Goal: Transaction & Acquisition: Purchase product/service

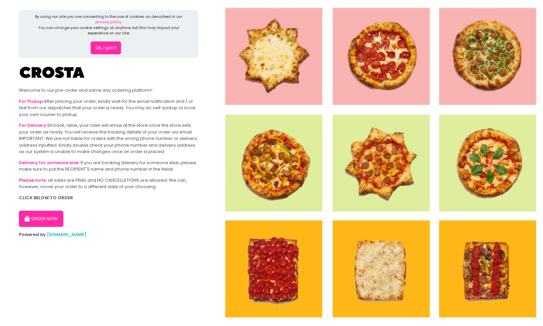
click at [103, 51] on button "Ok, I got it" at bounding box center [106, 47] width 30 height 13
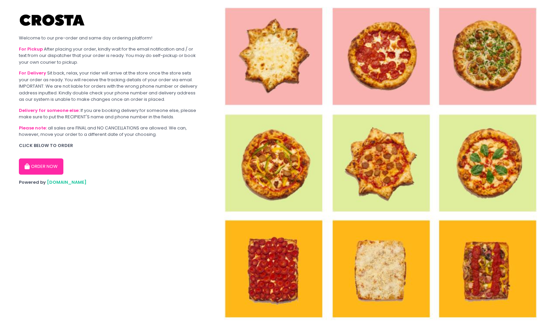
click at [52, 167] on button "ORDER NOW" at bounding box center [41, 166] width 44 height 16
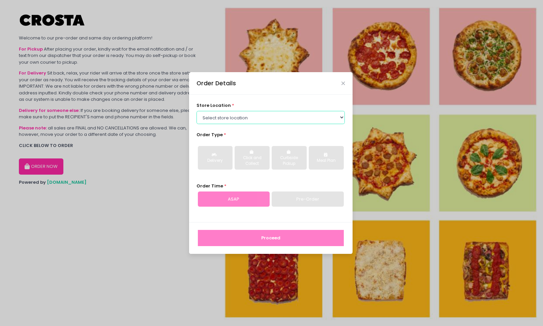
click at [232, 116] on select "Select store location [PERSON_NAME] Pizza - [PERSON_NAME] Pizza - [GEOGRAPHIC_D…" at bounding box center [270, 117] width 148 height 13
select select "65090bae48156caed44a5eb4"
click at [196, 111] on select "Select store location [PERSON_NAME] Pizza - [PERSON_NAME] Pizza - [GEOGRAPHIC_D…" at bounding box center [270, 117] width 148 height 13
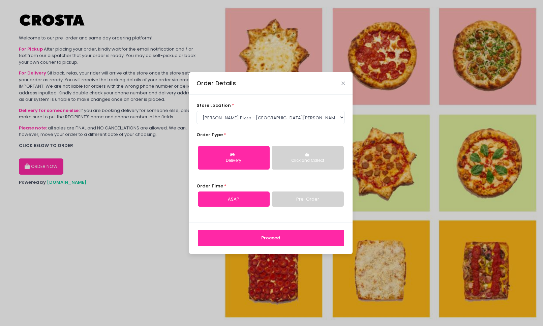
click at [259, 163] on div "Delivery" at bounding box center [233, 161] width 62 height 6
click at [272, 234] on button "Proceed" at bounding box center [271, 238] width 146 height 16
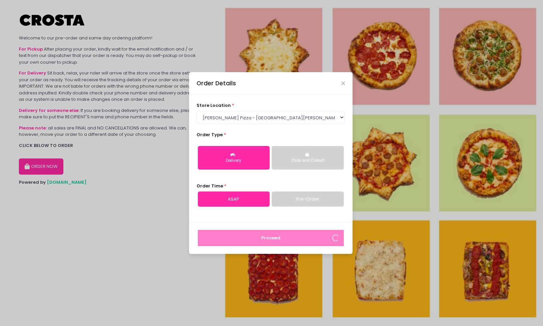
click at [300, 199] on link "Pre-Order" at bounding box center [308, 198] width 72 height 15
select select "[DATE]"
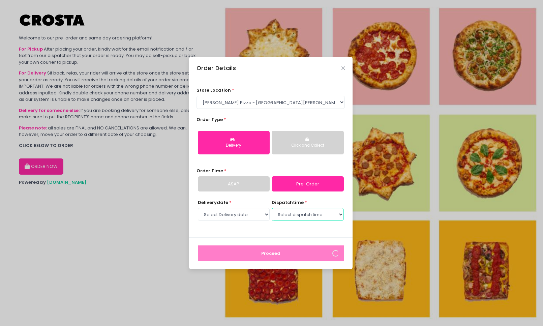
click at [309, 219] on select "Select dispatch time 02:30 PM - 03:00 PM 03:00 PM - 03:30 PM 03:30 PM - 04:00 P…" at bounding box center [308, 214] width 72 height 13
select select "14:30"
click at [272, 208] on select "Select dispatch time 02:30 PM - 03:00 PM 03:00 PM - 03:30 PM 03:30 PM - 04:00 P…" at bounding box center [308, 214] width 72 height 13
click at [295, 213] on select "Select dispatch time 02:30 PM - 03:00 PM 03:00 PM - 03:30 PM 03:30 PM - 04:00 P…" at bounding box center [308, 214] width 72 height 13
click at [272, 208] on select "Select dispatch time 02:30 PM - 03:00 PM 03:00 PM - 03:30 PM 03:30 PM - 04:00 P…" at bounding box center [308, 214] width 72 height 13
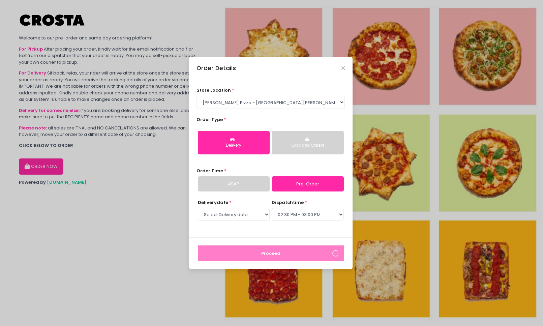
click at [254, 187] on link "ASAP" at bounding box center [234, 183] width 72 height 15
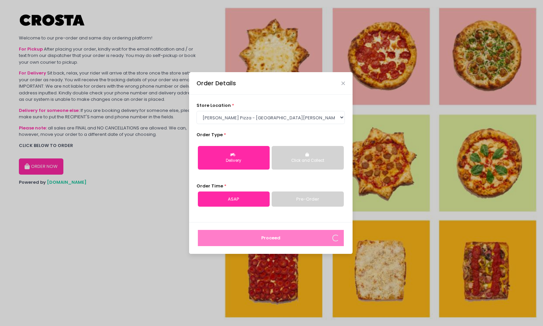
click at [293, 201] on link "Pre-Order" at bounding box center [308, 198] width 72 height 15
select select "[DATE]"
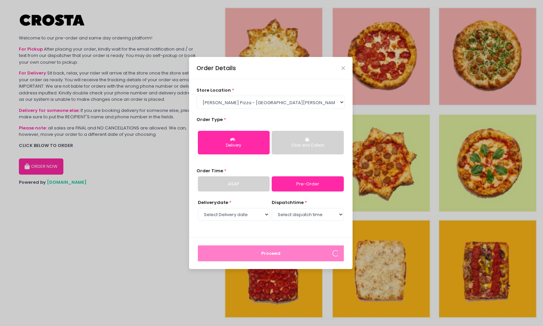
click at [253, 184] on link "ASAP" at bounding box center [234, 183] width 72 height 15
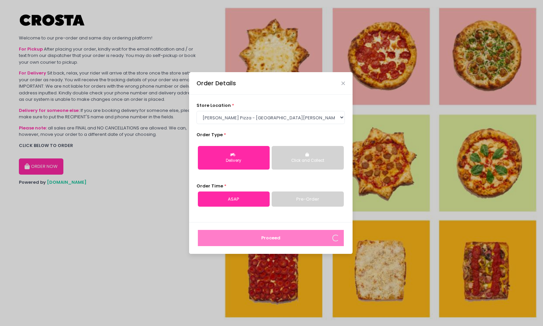
click at [296, 195] on link "Pre-Order" at bounding box center [308, 198] width 72 height 15
select select "[DATE]"
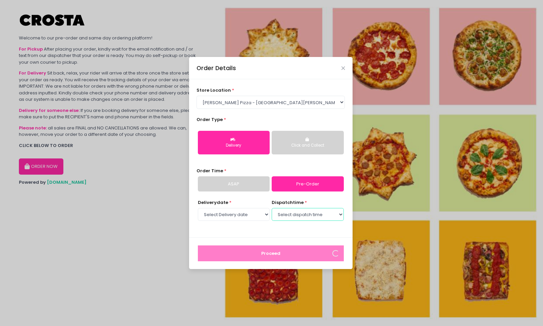
click at [307, 210] on select "Select dispatch time 02:30 PM - 03:00 PM 03:00 PM - 03:30 PM 03:30 PM - 04:00 P…" at bounding box center [308, 214] width 72 height 13
select select "14:30"
click at [272, 208] on select "Select dispatch time 02:30 PM - 03:00 PM 03:00 PM - 03:30 PM 03:30 PM - 04:00 P…" at bounding box center [308, 214] width 72 height 13
click at [288, 105] on select "Select store location [PERSON_NAME] Pizza - [PERSON_NAME] Pizza - [GEOGRAPHIC_D…" at bounding box center [270, 102] width 148 height 13
select select "5fabb2e53664a8677beaeb89"
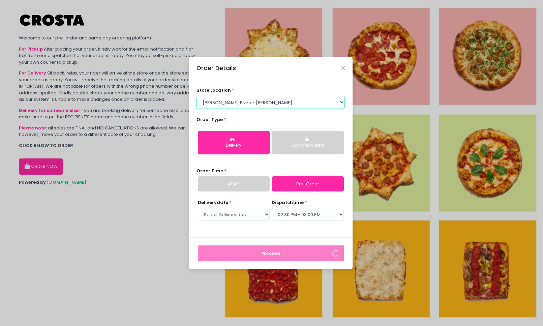
click at [196, 108] on select "Select store location [PERSON_NAME] Pizza - [PERSON_NAME] Pizza - [GEOGRAPHIC_D…" at bounding box center [270, 102] width 148 height 13
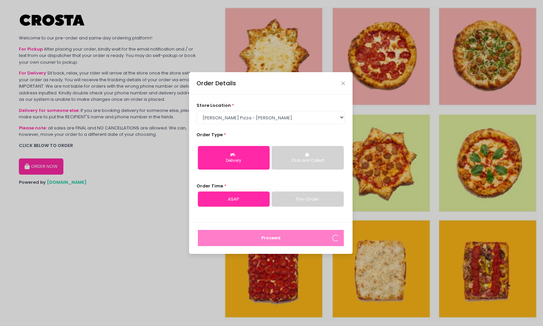
click at [314, 193] on link "Pre-Order" at bounding box center [308, 198] width 72 height 15
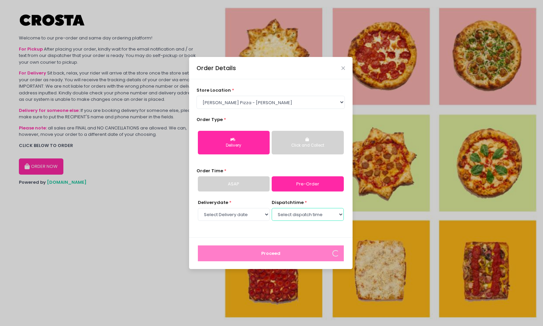
click at [304, 217] on select "Select dispatch time 02:30 PM - 03:00 PM 03:00 PM - 03:30 PM 03:30 PM - 04:00 P…" at bounding box center [308, 214] width 72 height 13
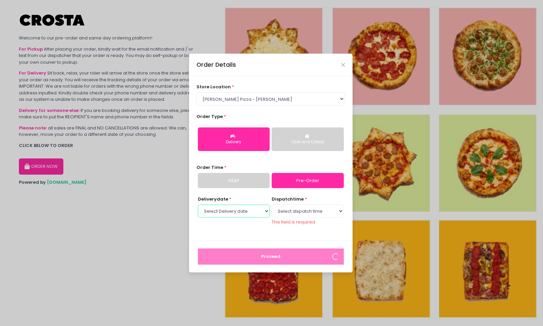
click at [213, 214] on select "Select Delivery date [DATE] [DATE] [DATE] [DATE] [DATE] [DATE]" at bounding box center [234, 211] width 72 height 13
select select "[DATE]"
click at [198, 208] on select "Select Delivery date [DATE] [DATE] [DATE] [DATE] [DATE] [DATE]" at bounding box center [234, 211] width 72 height 13
click at [310, 216] on select "Select dispatch time 12:00 PM - 12:30 PM 12:30 PM - 01:00 PM 01:00 PM - 01:30 P…" at bounding box center [308, 211] width 72 height 13
select select "12:00"
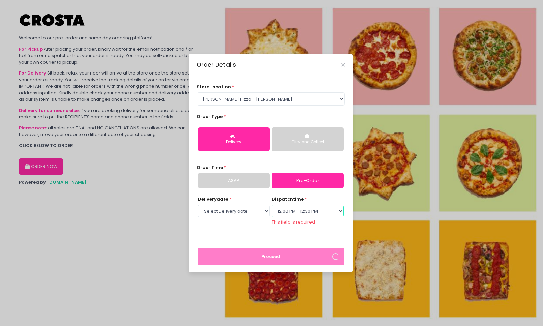
click at [272, 208] on select "Select dispatch time 12:00 PM - 12:30 PM 12:30 PM - 01:00 PM 01:00 PM - 01:30 P…" at bounding box center [308, 211] width 72 height 13
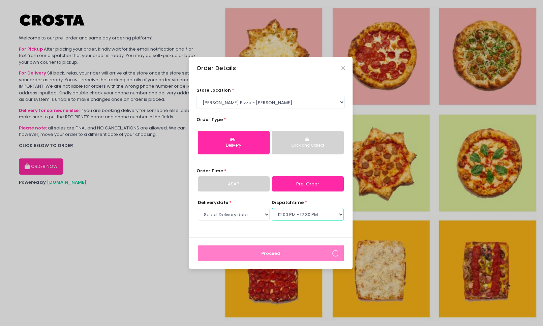
click at [315, 213] on select "Select dispatch time 12:00 PM - 12:30 PM 12:30 PM - 01:00 PM 01:00 PM - 01:30 P…" at bounding box center [308, 214] width 72 height 13
click at [272, 208] on select "Select dispatch time 12:00 PM - 12:30 PM 12:30 PM - 01:00 PM 01:00 PM - 01:30 P…" at bounding box center [308, 214] width 72 height 13
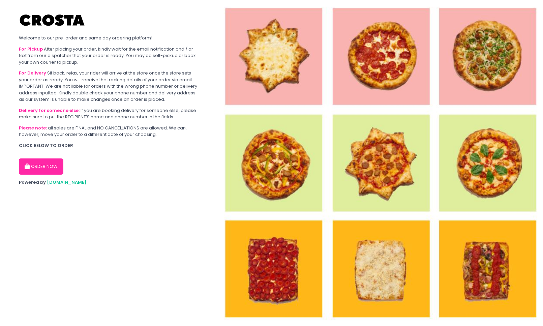
click at [39, 166] on button "ORDER NOW" at bounding box center [41, 166] width 44 height 16
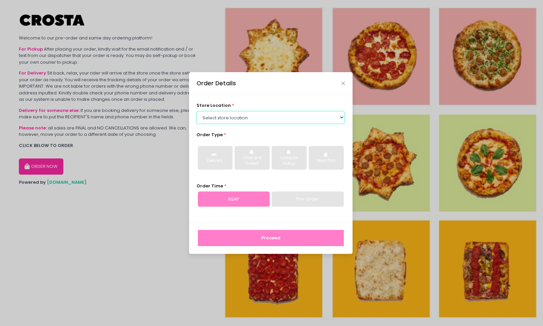
click at [261, 120] on select "Select store location [PERSON_NAME] Pizza - [PERSON_NAME] Pizza - [GEOGRAPHIC_D…" at bounding box center [270, 117] width 148 height 13
select select "65090bae48156caed44a5eb4"
click at [196, 111] on select "Select store location [PERSON_NAME] Pizza - [PERSON_NAME] Pizza - [GEOGRAPHIC_D…" at bounding box center [270, 117] width 148 height 13
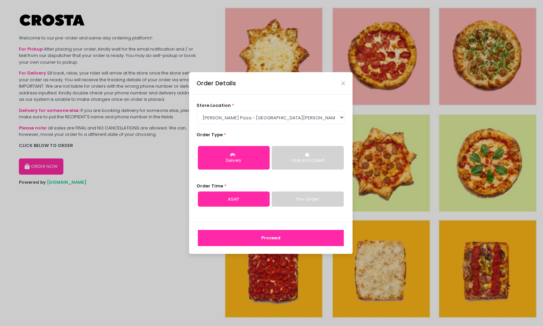
click at [304, 198] on link "Pre-Order" at bounding box center [308, 198] width 72 height 15
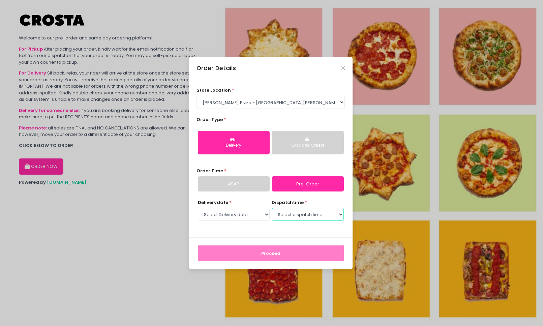
click at [310, 214] on select "Select dispatch time 02:30 PM - 03:00 PM 03:00 PM - 03:30 PM 03:30 PM - 04:00 P…" at bounding box center [308, 214] width 72 height 13
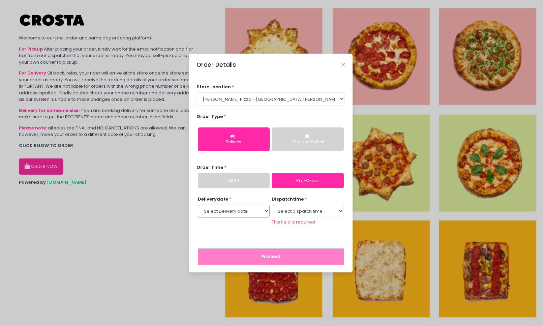
click at [244, 215] on select "Select Delivery date [DATE] [DATE] [DATE] [DATE] [DATE] [DATE]" at bounding box center [234, 211] width 72 height 13
select select "[DATE]"
click at [198, 208] on select "Select Delivery date [DATE] [DATE] [DATE] [DATE] [DATE] [DATE]" at bounding box center [234, 211] width 72 height 13
click at [319, 208] on select "Select dispatch time 12:00 PM - 12:30 PM 12:30 PM - 01:00 PM 01:00 PM - 01:30 P…" at bounding box center [308, 211] width 72 height 13
select select "12:00"
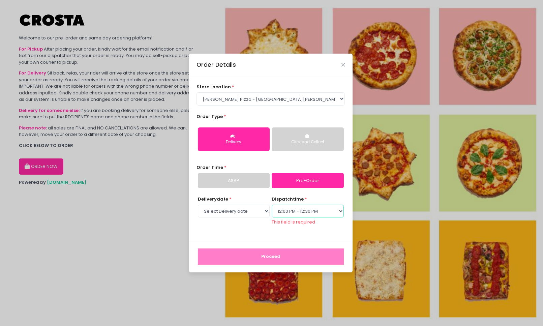
click at [272, 208] on select "Select dispatch time 12:00 PM - 12:30 PM 12:30 PM - 01:00 PM 01:00 PM - 01:30 P…" at bounding box center [308, 211] width 72 height 13
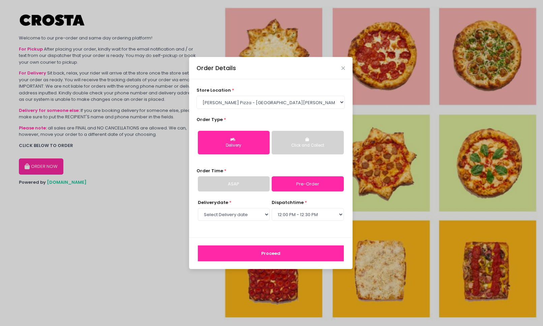
click at [299, 253] on button "Proceed" at bounding box center [271, 253] width 146 height 16
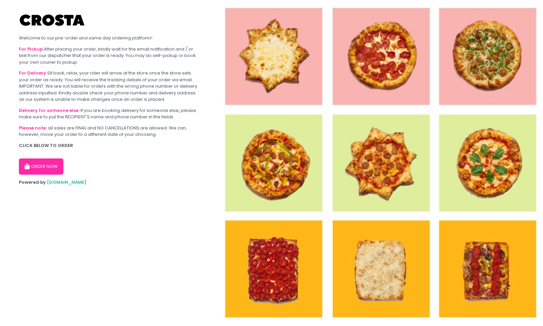
click at [38, 171] on button "ORDER NOW" at bounding box center [41, 166] width 44 height 16
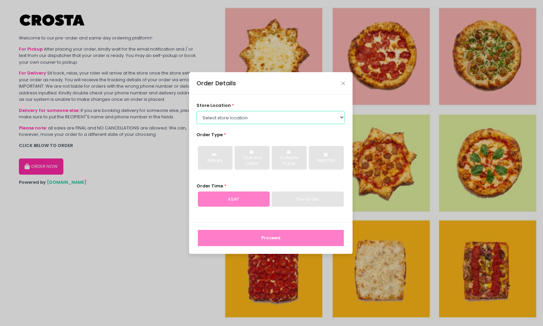
click at [297, 119] on select "Select store location [PERSON_NAME] Pizza - [PERSON_NAME] Pizza - [GEOGRAPHIC_D…" at bounding box center [270, 117] width 148 height 13
select select "5fabb2e53664a8677beaeb89"
click at [196, 111] on select "Select store location [PERSON_NAME] Pizza - [PERSON_NAME] Pizza - [GEOGRAPHIC_D…" at bounding box center [270, 117] width 148 height 13
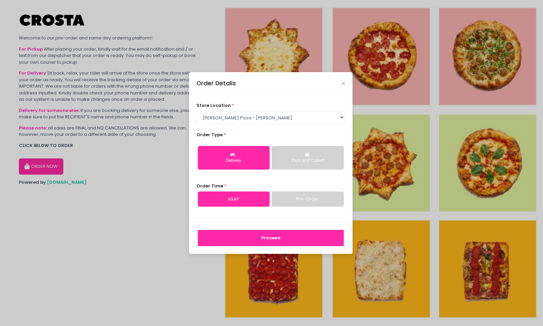
click at [313, 199] on link "Pre-Order" at bounding box center [308, 198] width 72 height 15
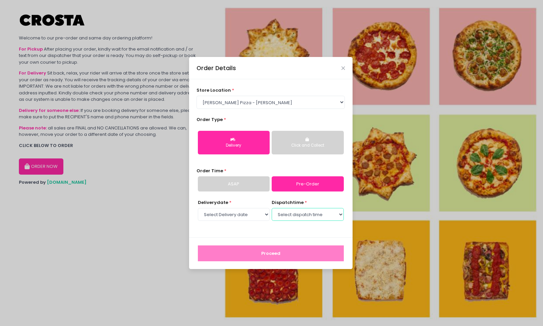
click at [318, 218] on select "Select dispatch time 02:30 PM - 03:00 PM 03:00 PM - 03:30 PM 03:30 PM - 04:00 P…" at bounding box center [308, 214] width 72 height 13
click at [234, 216] on select "Select Delivery date [DATE] [DATE] [DATE] [DATE] [DATE] [DATE]" at bounding box center [234, 214] width 72 height 13
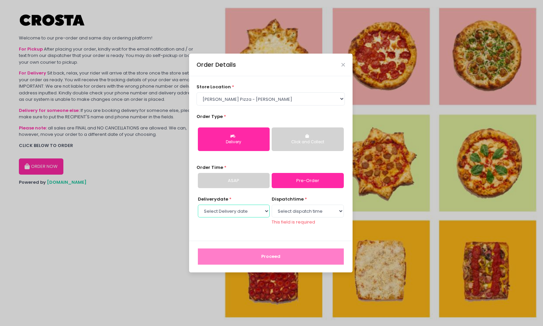
select select "[DATE]"
click at [198, 208] on select "Select Delivery date [DATE] [DATE] [DATE] [DATE] [DATE] [DATE]" at bounding box center [234, 211] width 72 height 13
click at [302, 218] on div "dispatch time * Select dispatch time 12:00 PM - 12:30 PM 12:30 PM - 01:00 PM 01…" at bounding box center [308, 210] width 72 height 29
click at [304, 211] on select "Select dispatch time 12:00 PM - 12:30 PM 12:30 PM - 01:00 PM 01:00 PM - 01:30 P…" at bounding box center [308, 211] width 72 height 13
select select "12:00"
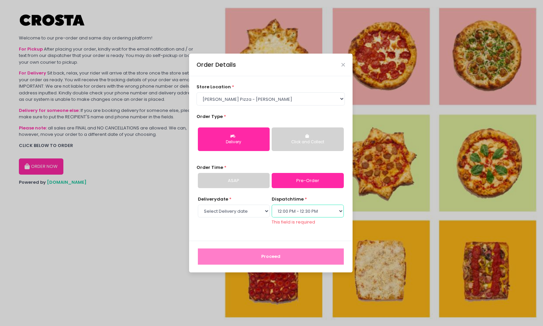
click at [272, 208] on select "Select dispatch time 12:00 PM - 12:30 PM 12:30 PM - 01:00 PM 01:00 PM - 01:30 P…" at bounding box center [308, 211] width 72 height 13
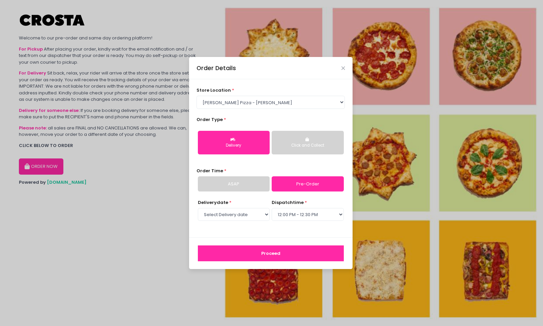
click at [323, 253] on button "Proceed" at bounding box center [271, 253] width 146 height 16
